Goal: Task Accomplishment & Management: Use online tool/utility

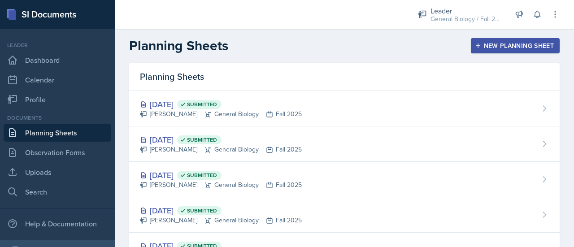
click at [485, 53] on div "Planning Sheets New Planning Sheet" at bounding box center [344, 46] width 459 height 16
click at [471, 46] on button "New Planning Sheet" at bounding box center [515, 45] width 89 height 15
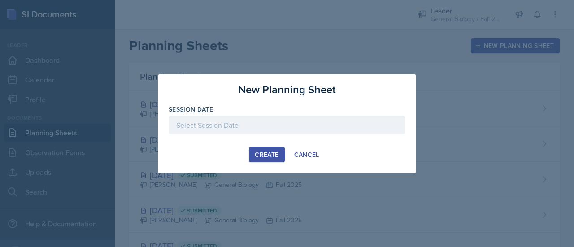
click at [218, 131] on div at bounding box center [287, 125] width 237 height 19
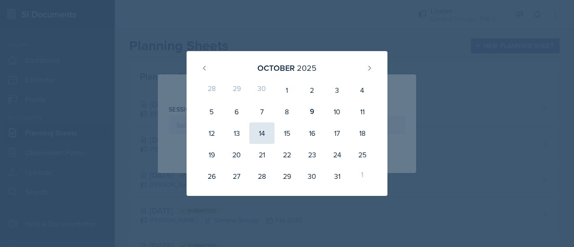
click at [259, 132] on div "14" at bounding box center [261, 133] width 25 height 22
type input "[DATE]"
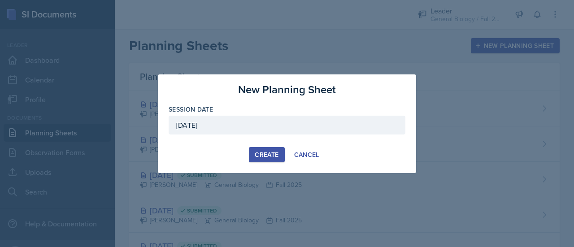
click at [264, 152] on div "Create" at bounding box center [267, 154] width 24 height 7
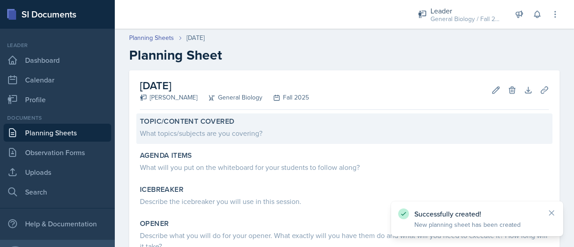
click at [218, 132] on div "What topics/subjects are you covering?" at bounding box center [344, 133] width 409 height 11
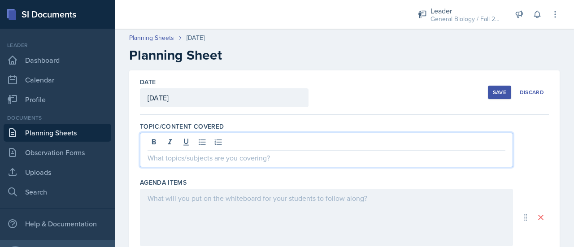
click at [208, 140] on div at bounding box center [326, 150] width 373 height 35
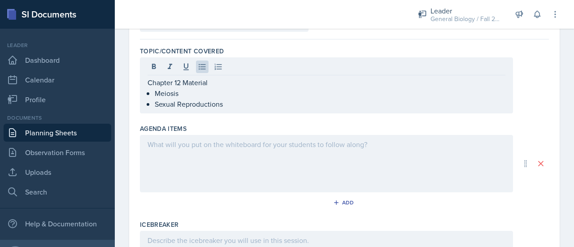
click at [194, 166] on div at bounding box center [326, 163] width 373 height 57
